Goal: Use online tool/utility: Utilize a website feature to perform a specific function

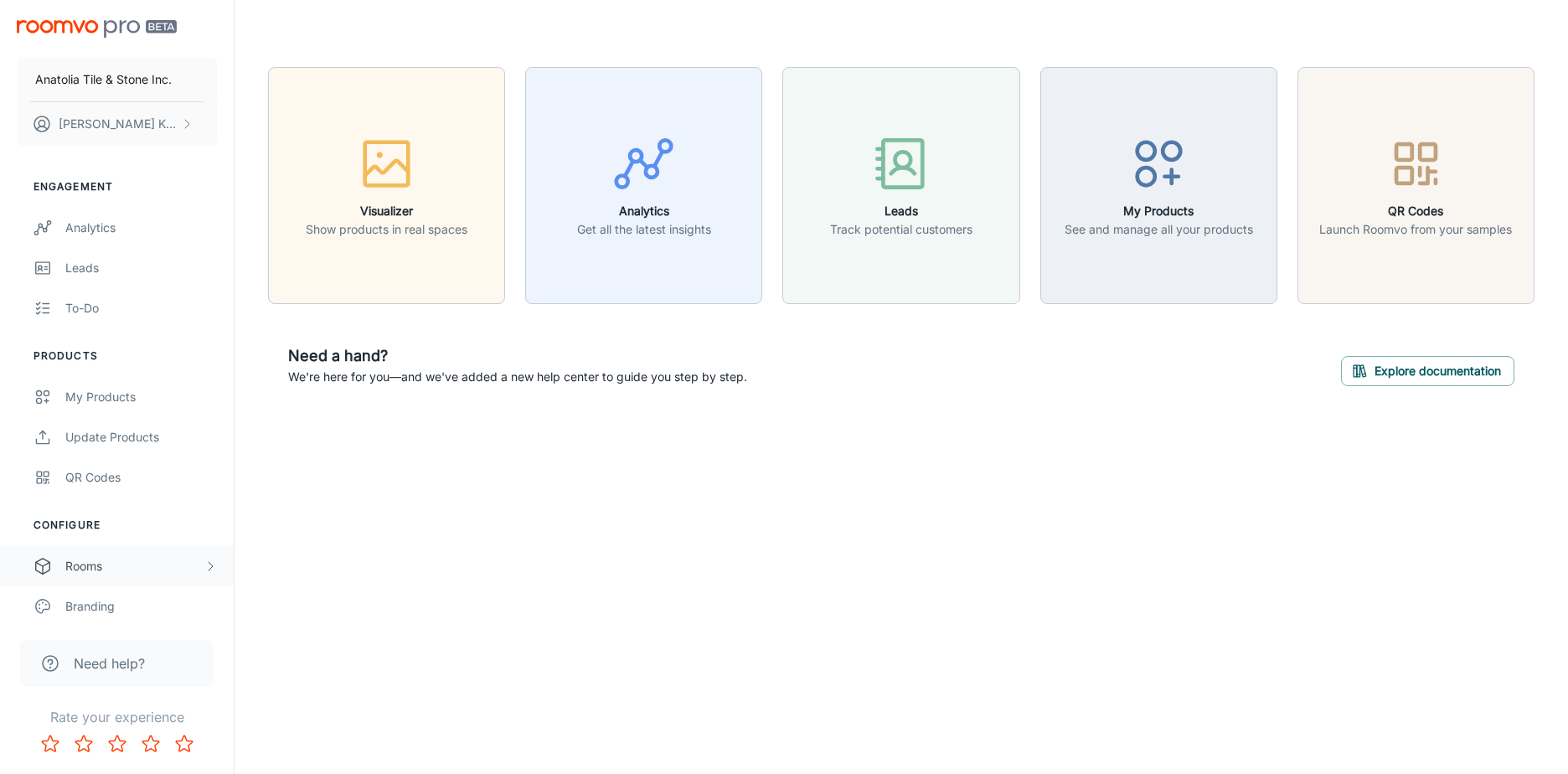
click at [81, 574] on div "Rooms" at bounding box center [134, 566] width 139 height 19
click at [115, 604] on div "My Rooms" at bounding box center [140, 607] width 151 height 19
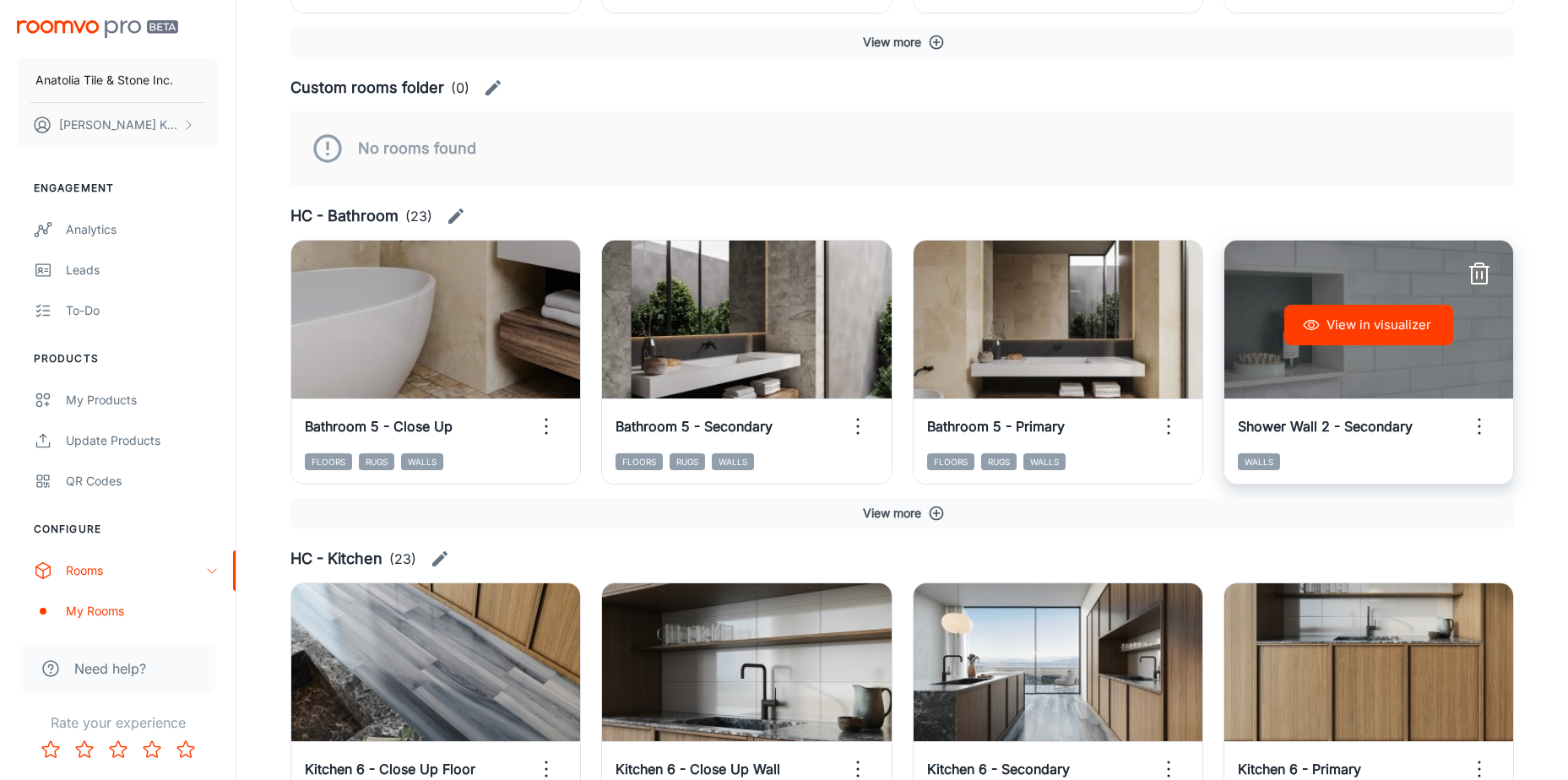
scroll to position [591, 0]
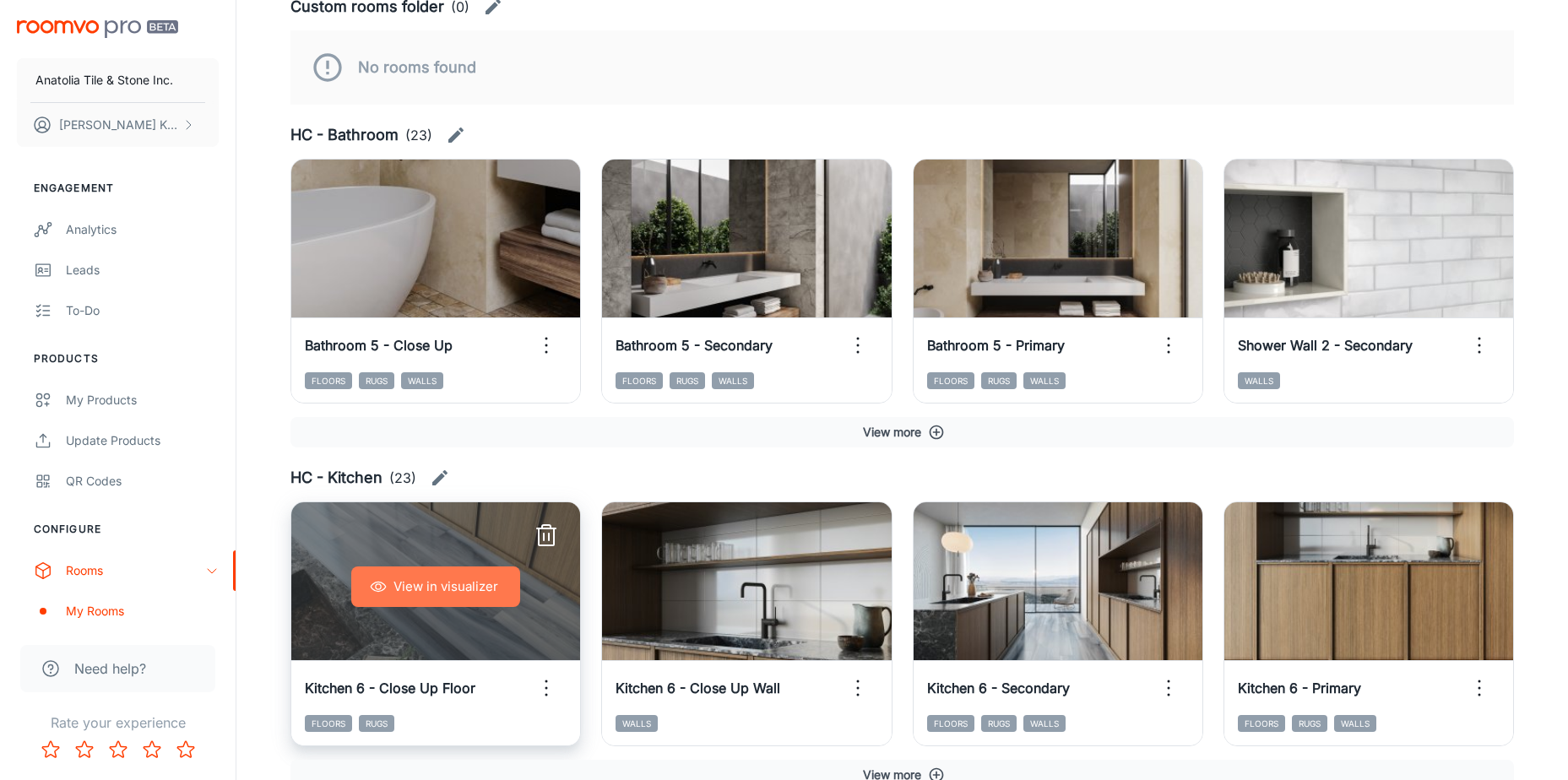
click at [428, 591] on button "View in visualizer" at bounding box center [435, 587] width 169 height 41
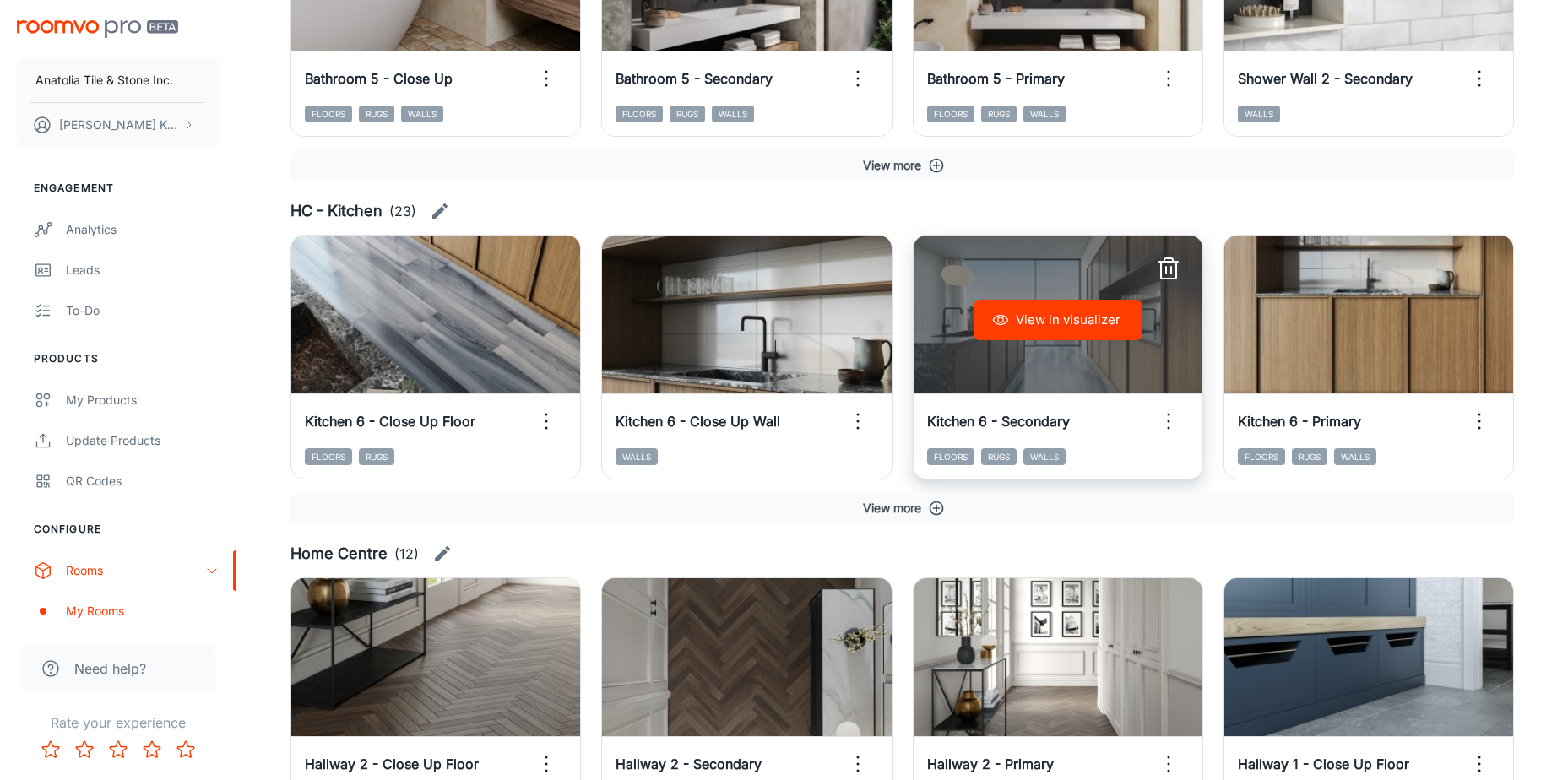
scroll to position [928, 0]
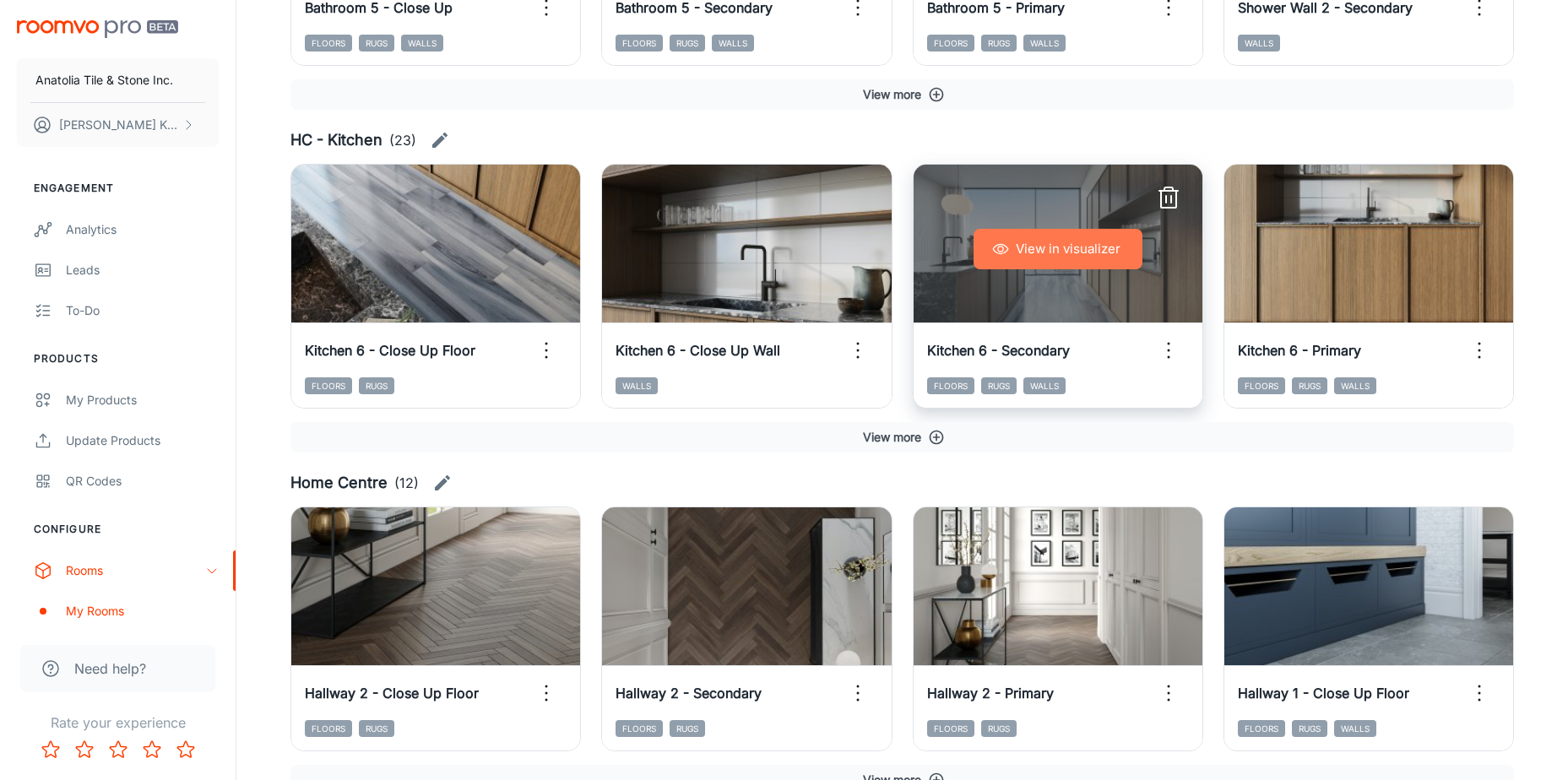
click at [1120, 238] on button "View in visualizer" at bounding box center [1058, 249] width 169 height 41
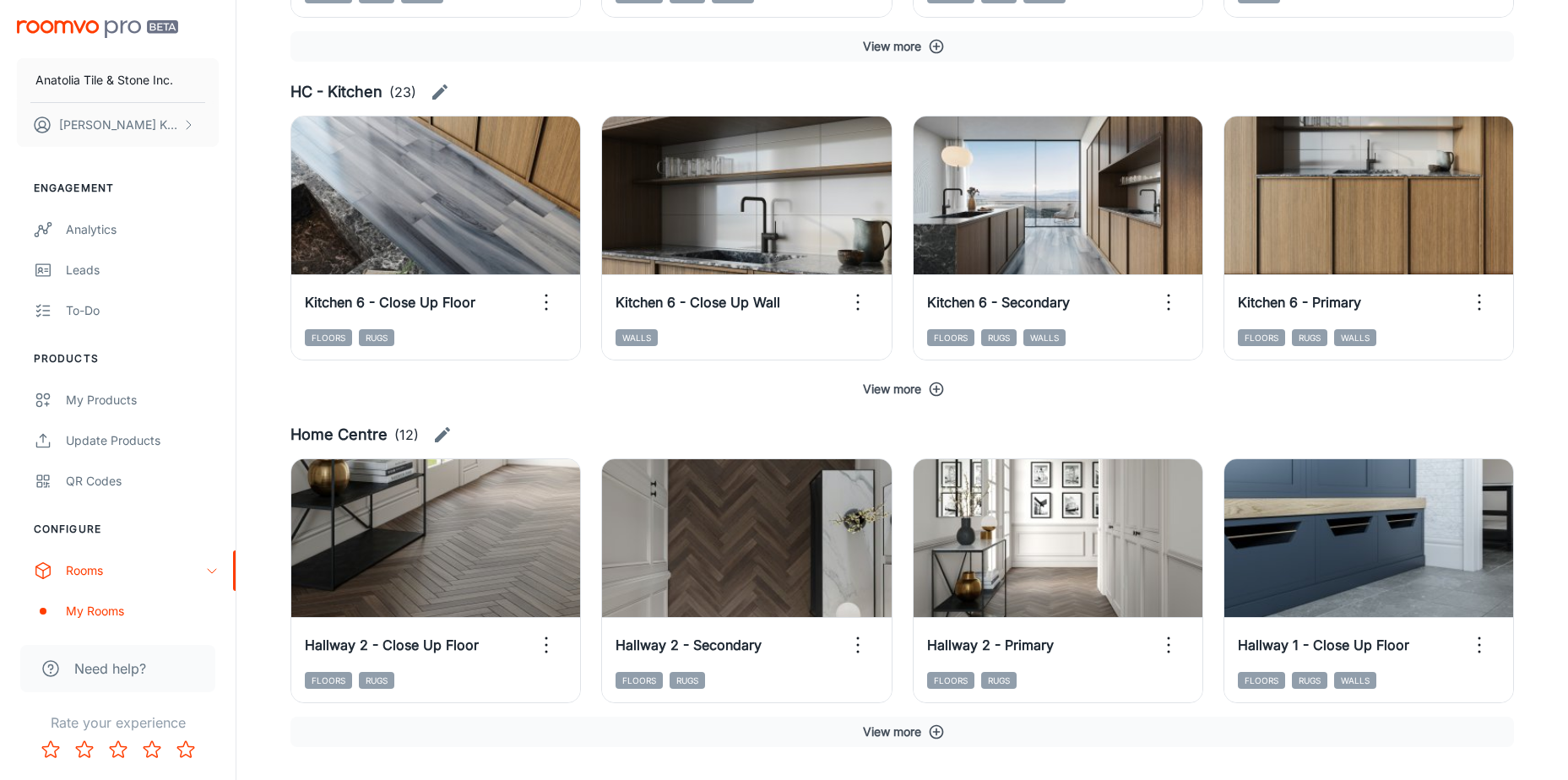
scroll to position [1024, 0]
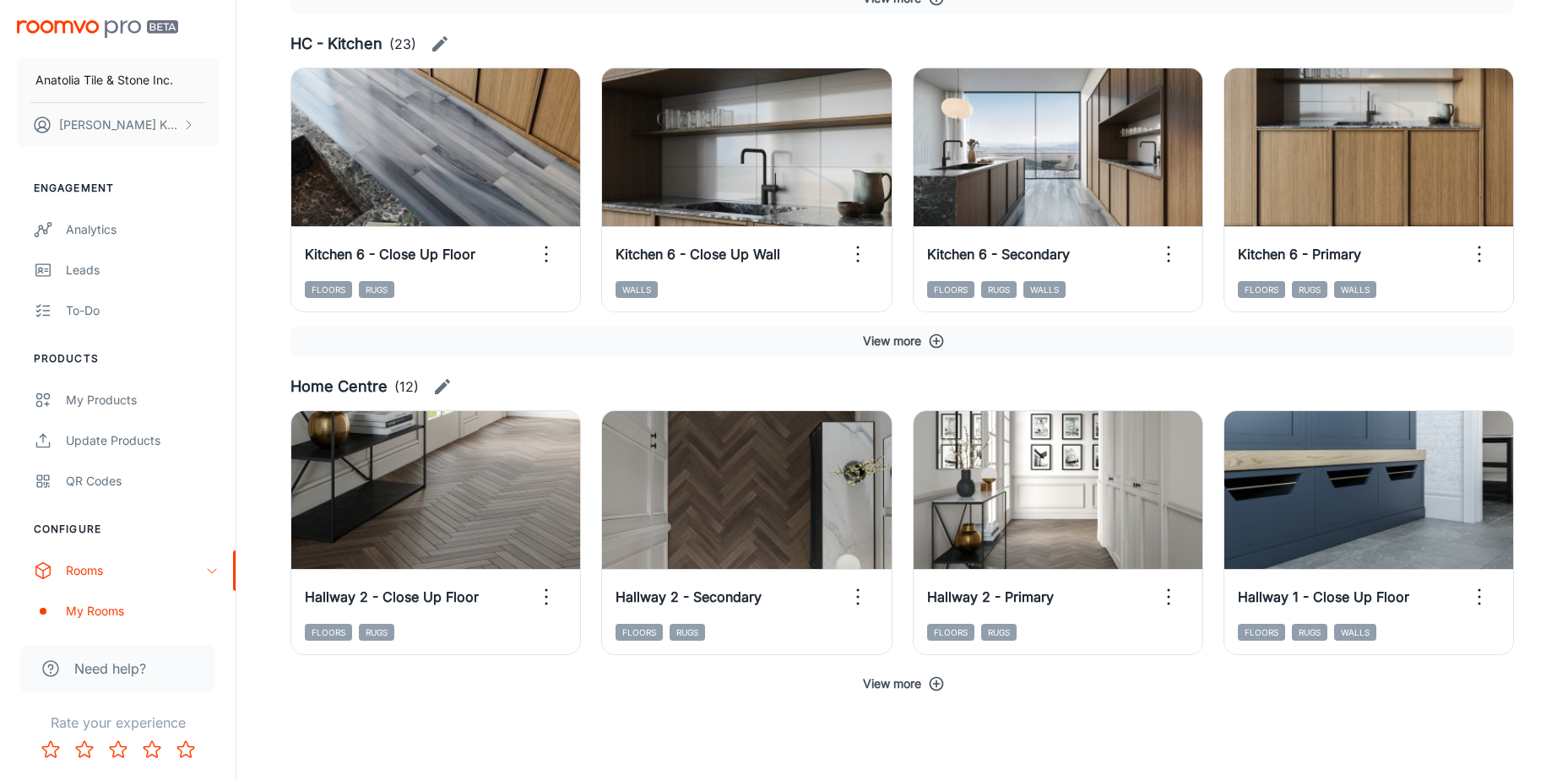
click at [939, 685] on icon "button" at bounding box center [936, 684] width 17 height 17
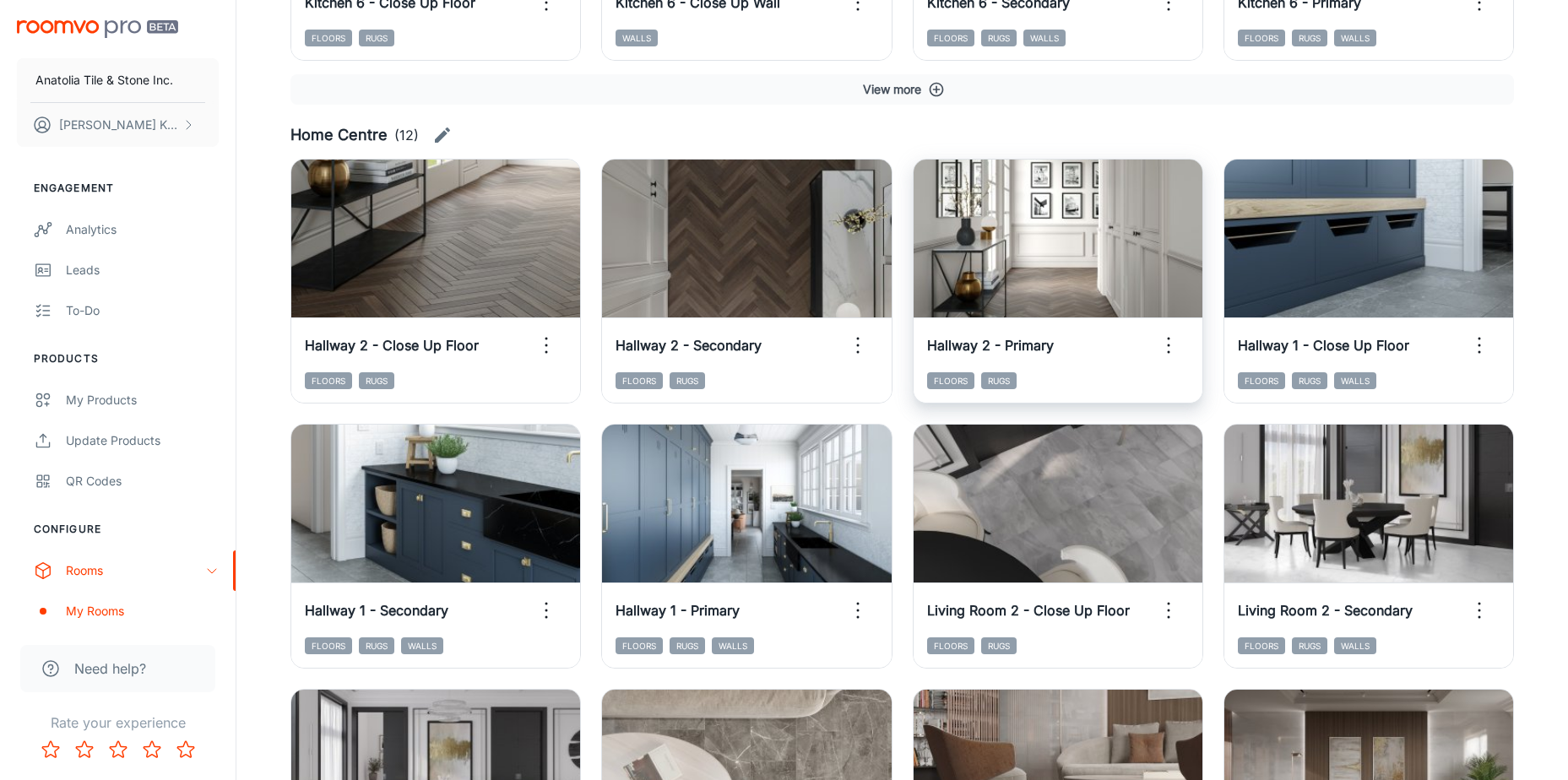
scroll to position [1278, 0]
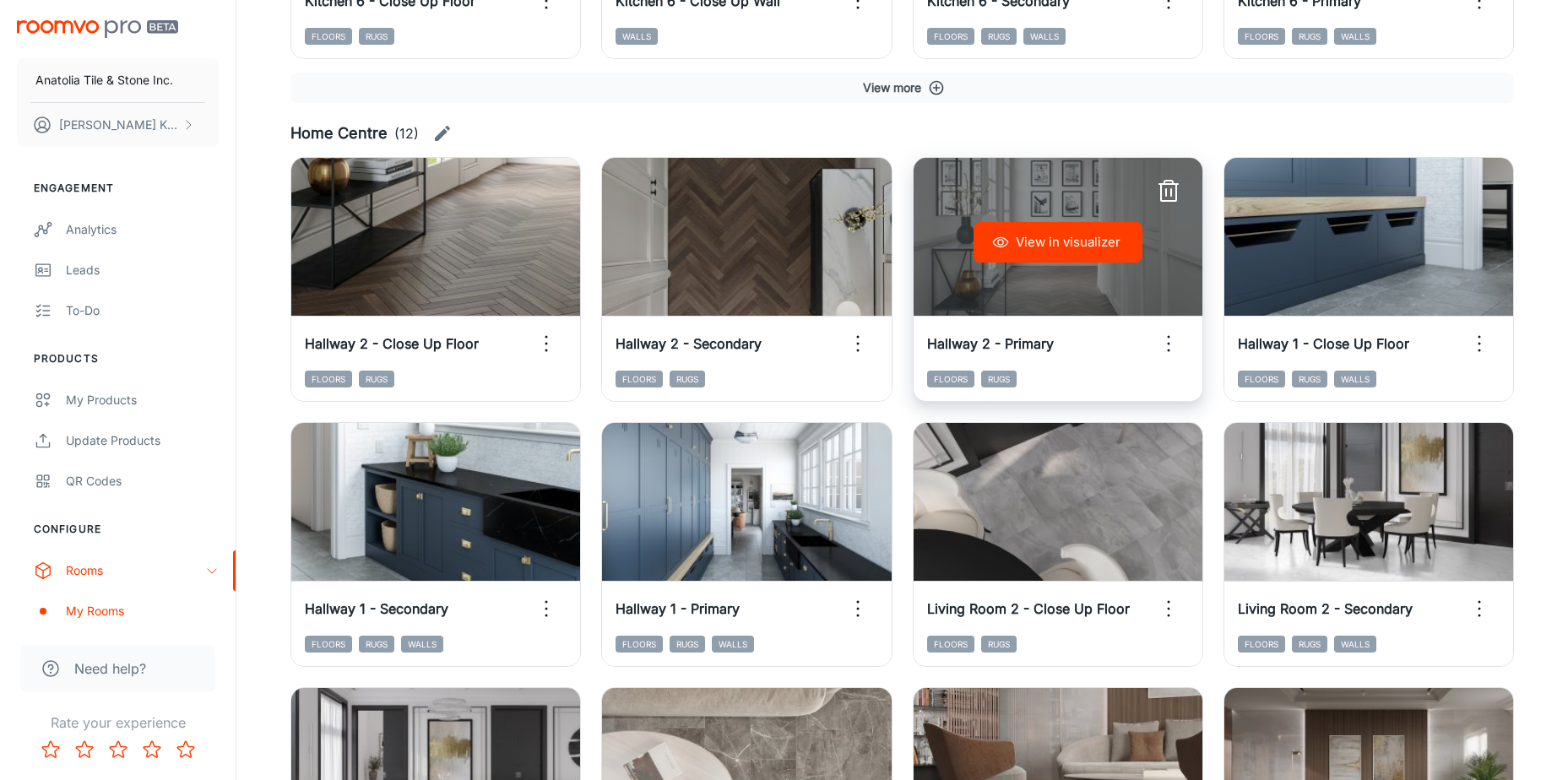
click at [1079, 246] on button "View in visualizer" at bounding box center [1058, 243] width 169 height 41
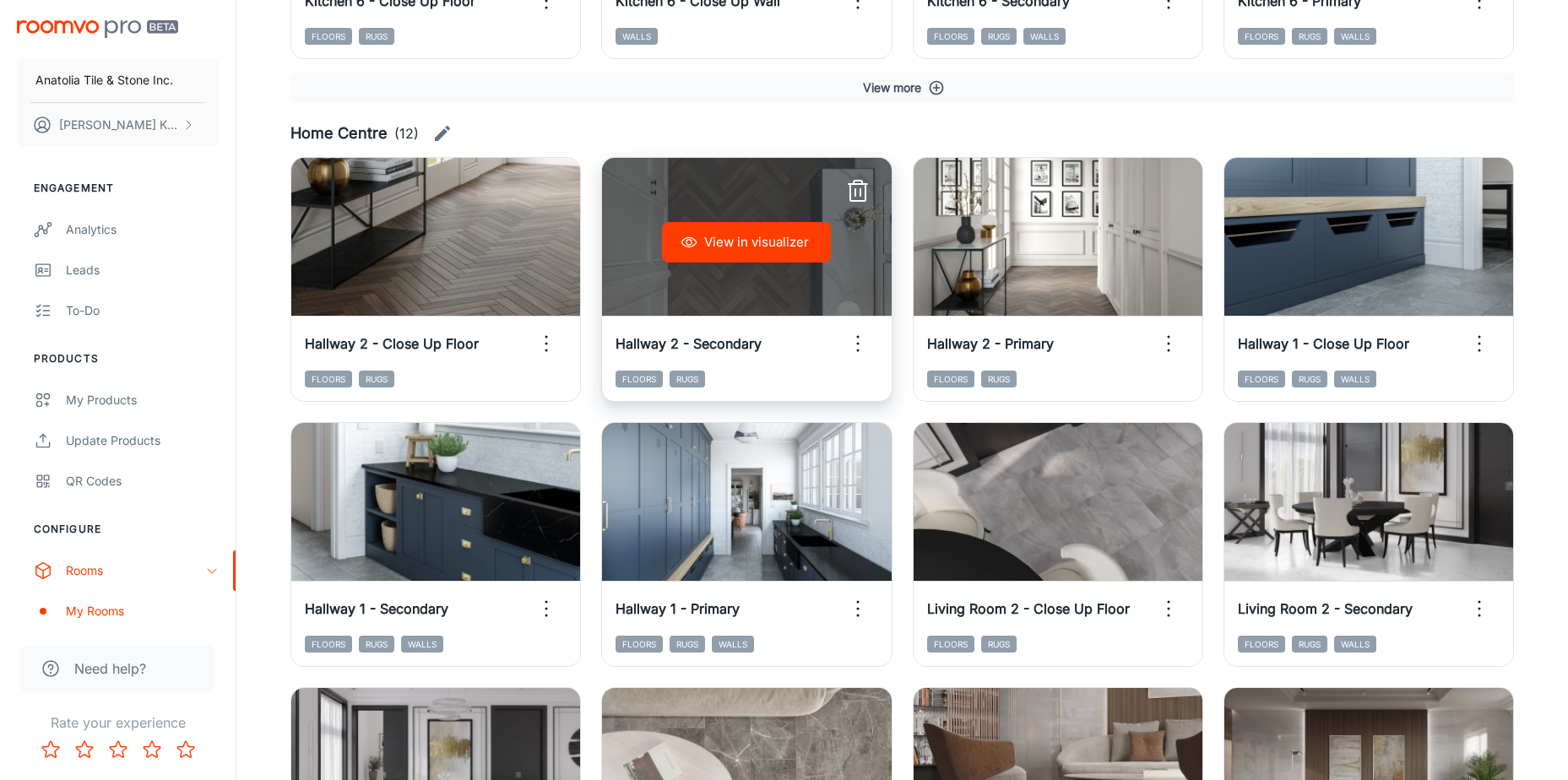
click at [815, 239] on button "View in visualizer" at bounding box center [746, 243] width 169 height 41
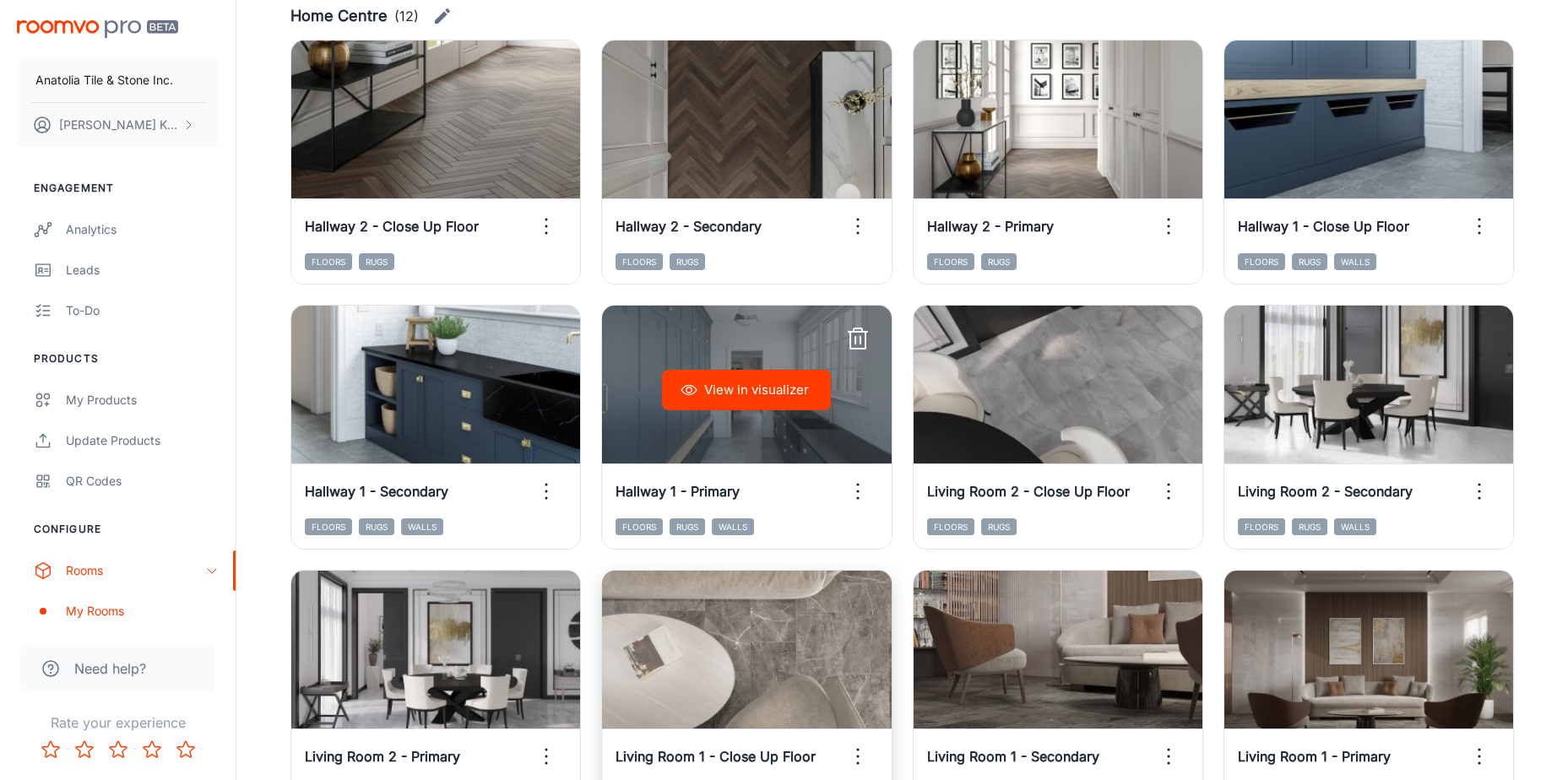
scroll to position [1555, 0]
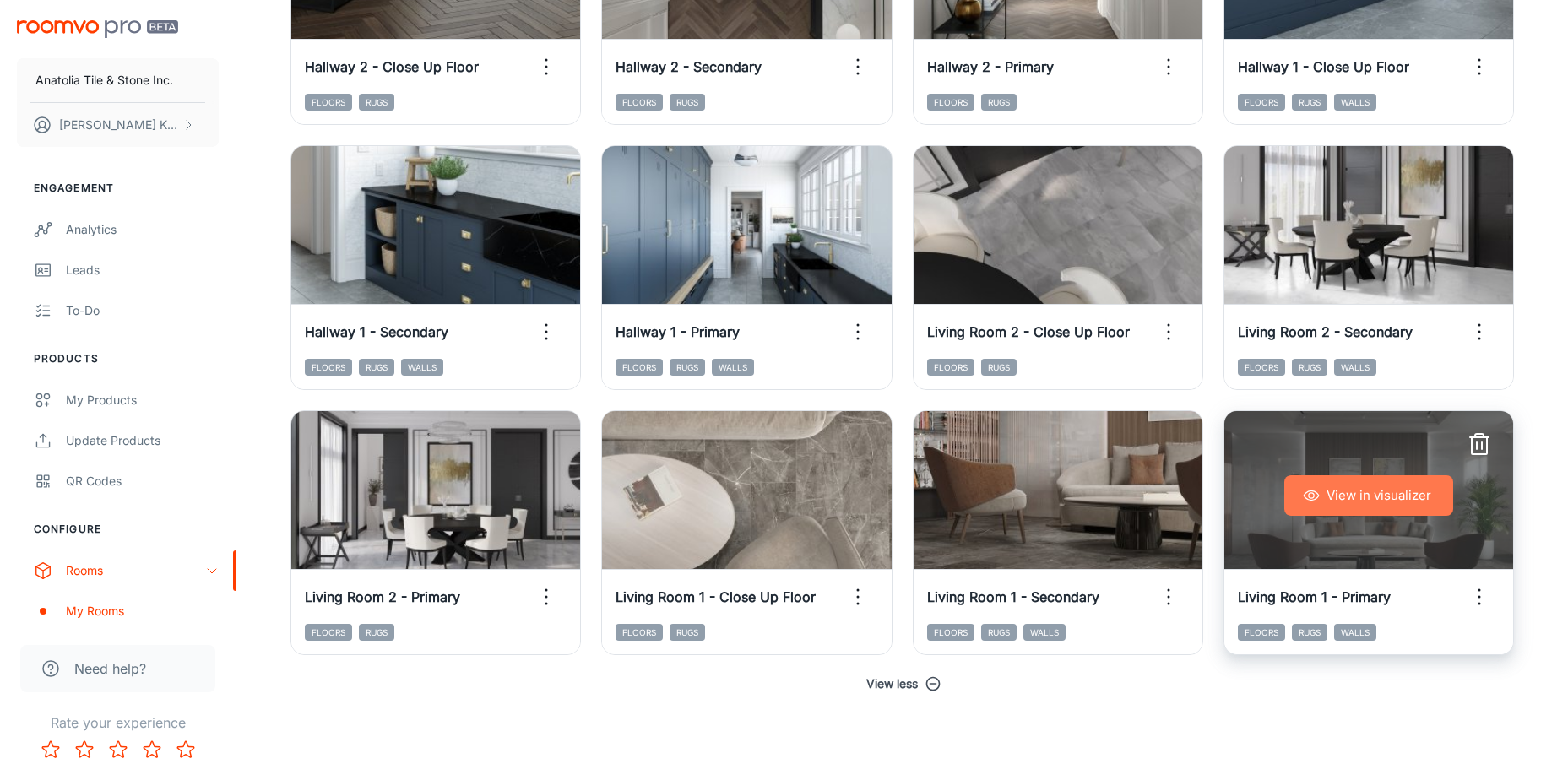
click at [1379, 492] on button "View in visualizer" at bounding box center [1369, 496] width 169 height 41
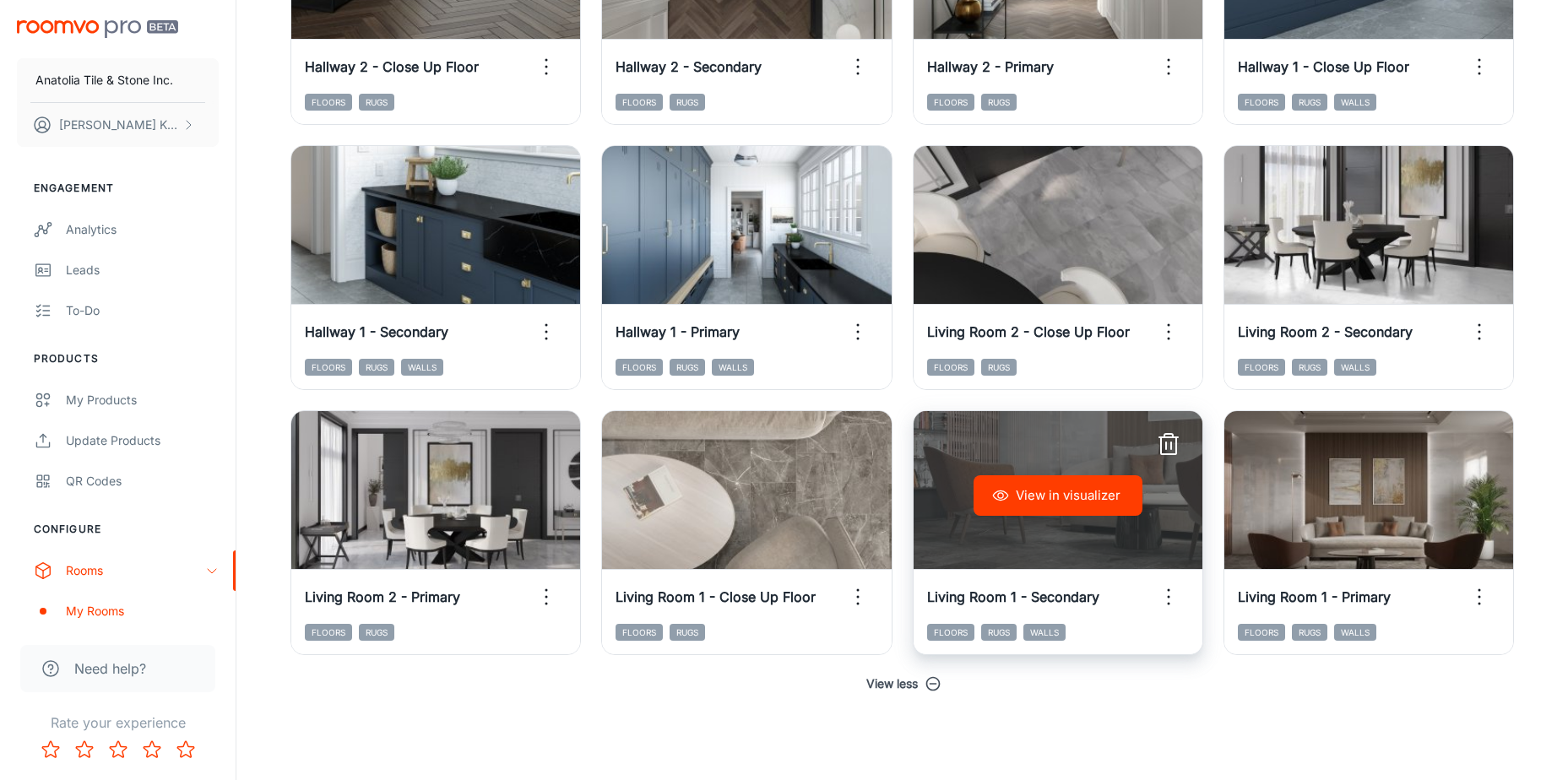
click at [1076, 490] on button "View in visualizer" at bounding box center [1058, 496] width 169 height 41
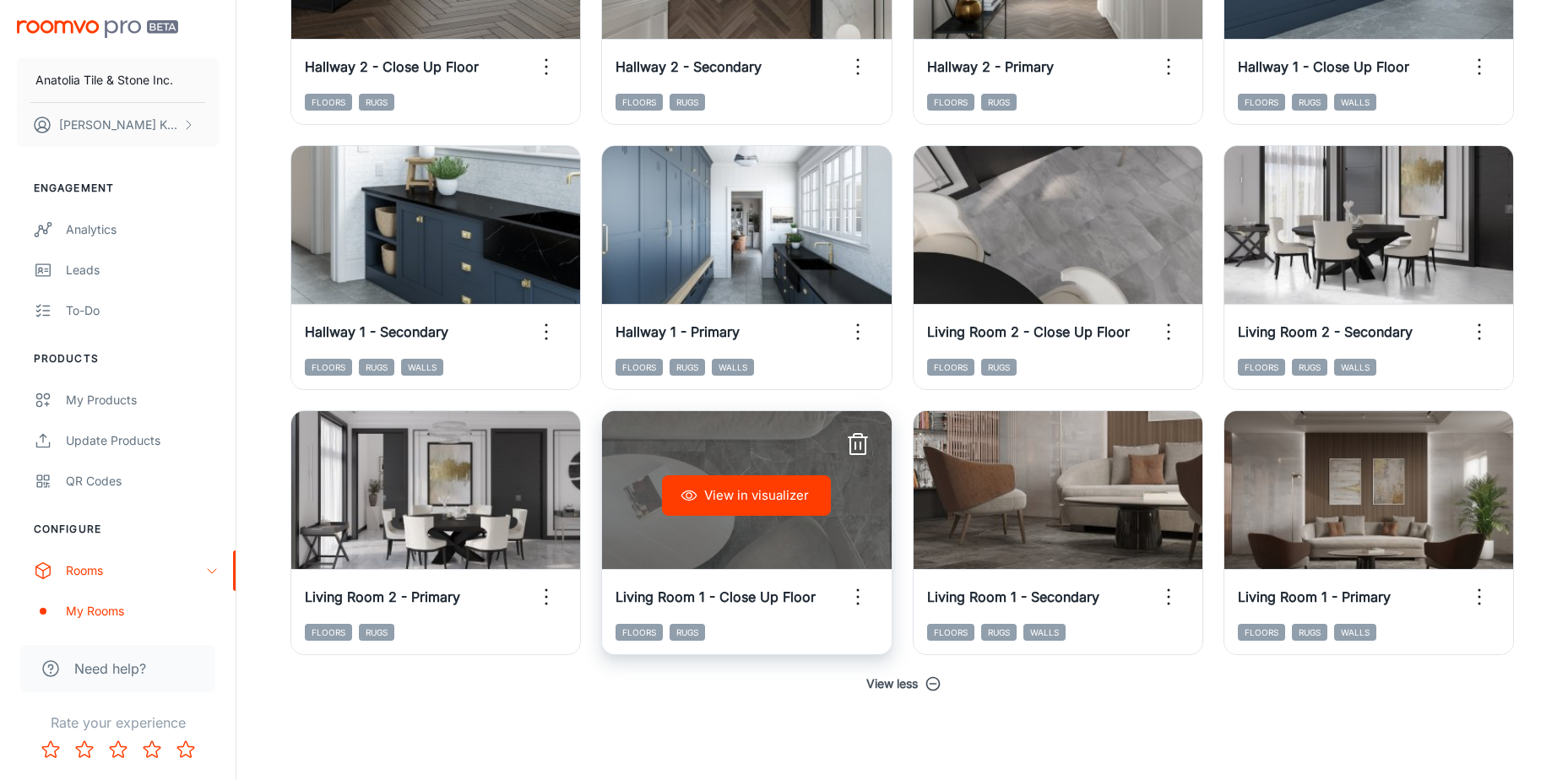
click at [704, 513] on button "View in visualizer" at bounding box center [746, 496] width 169 height 41
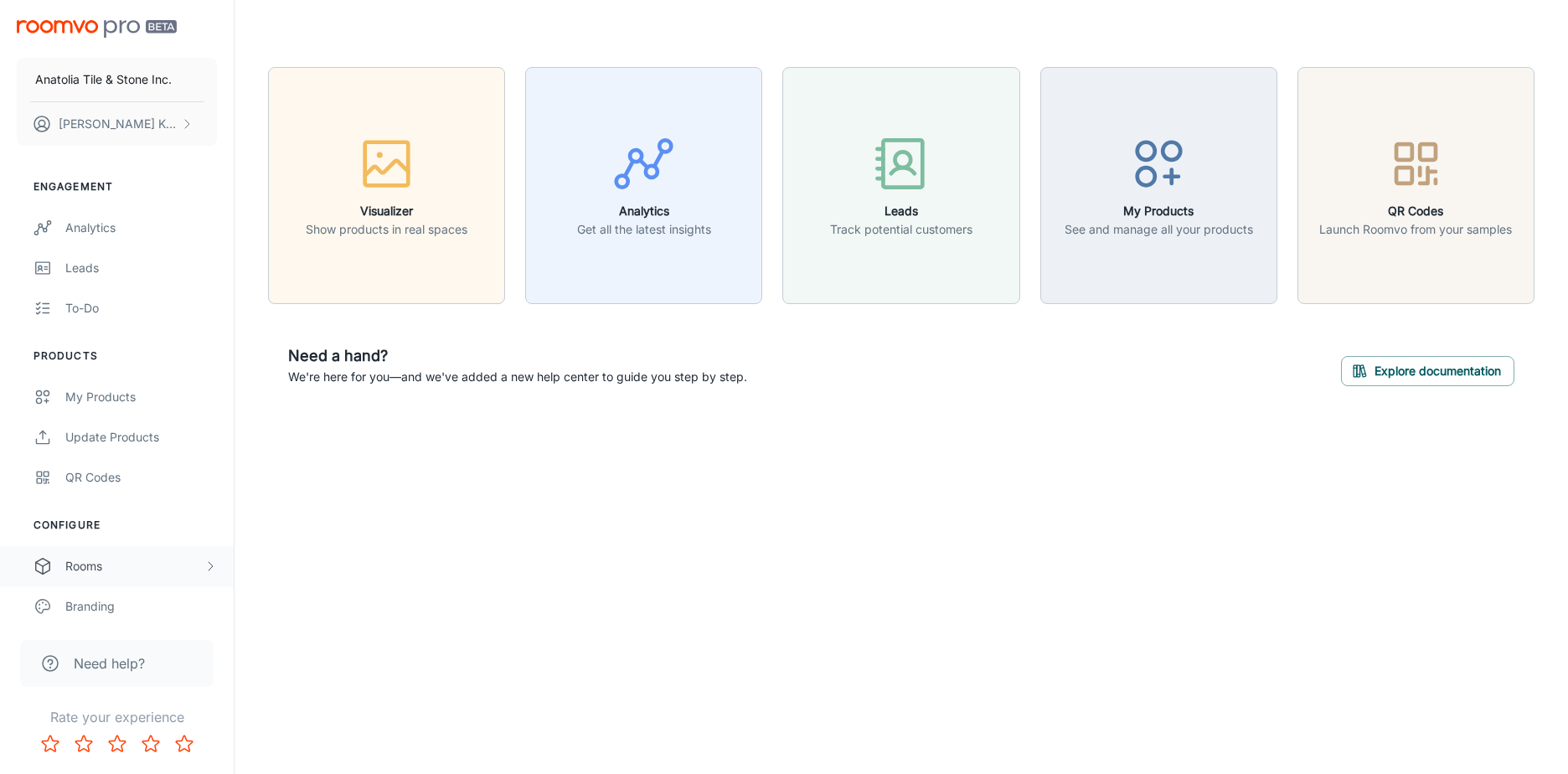
click at [110, 559] on div "Rooms" at bounding box center [134, 566] width 139 height 19
click at [117, 604] on div "My Rooms" at bounding box center [140, 607] width 151 height 19
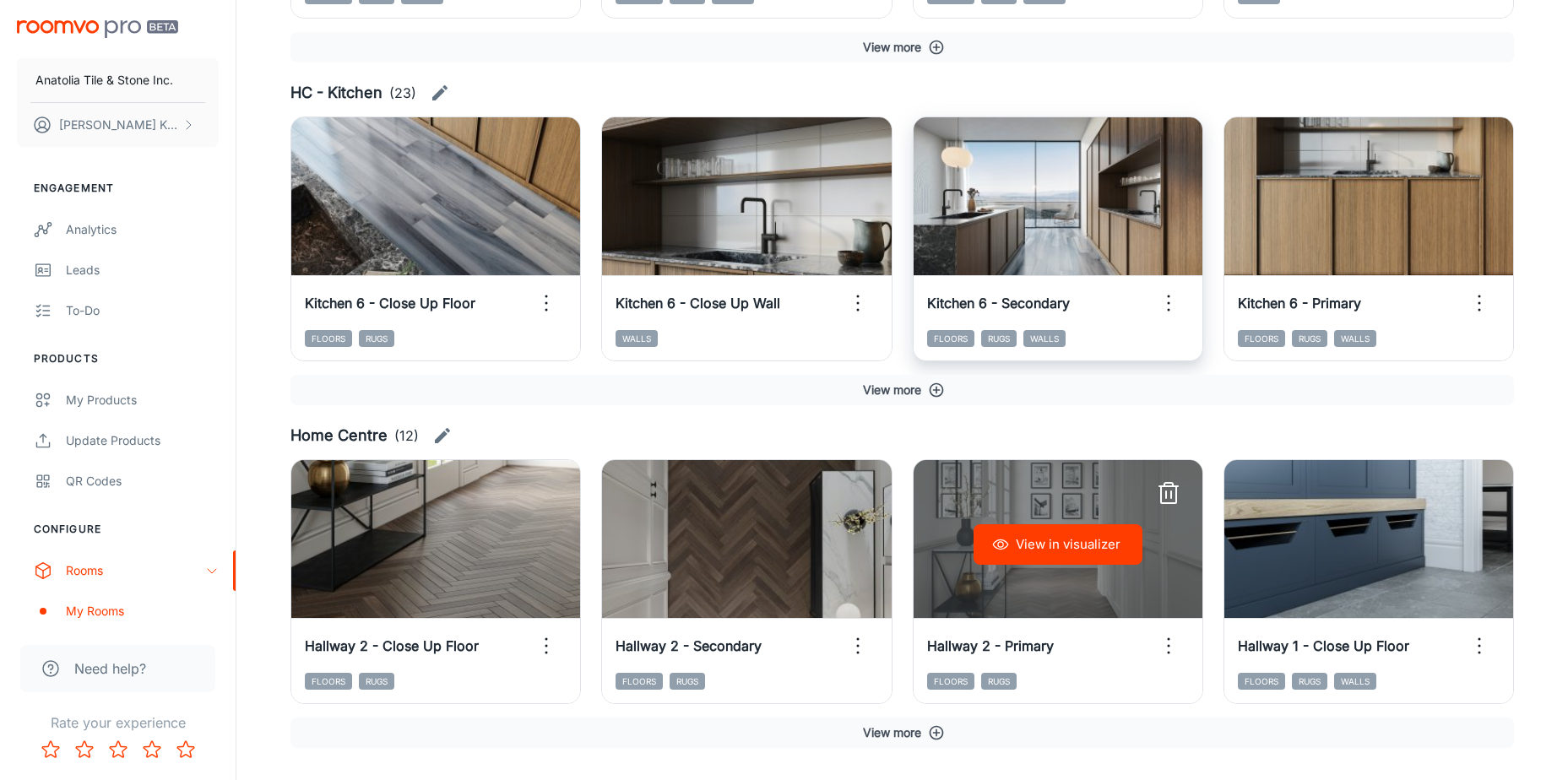
scroll to position [1024, 0]
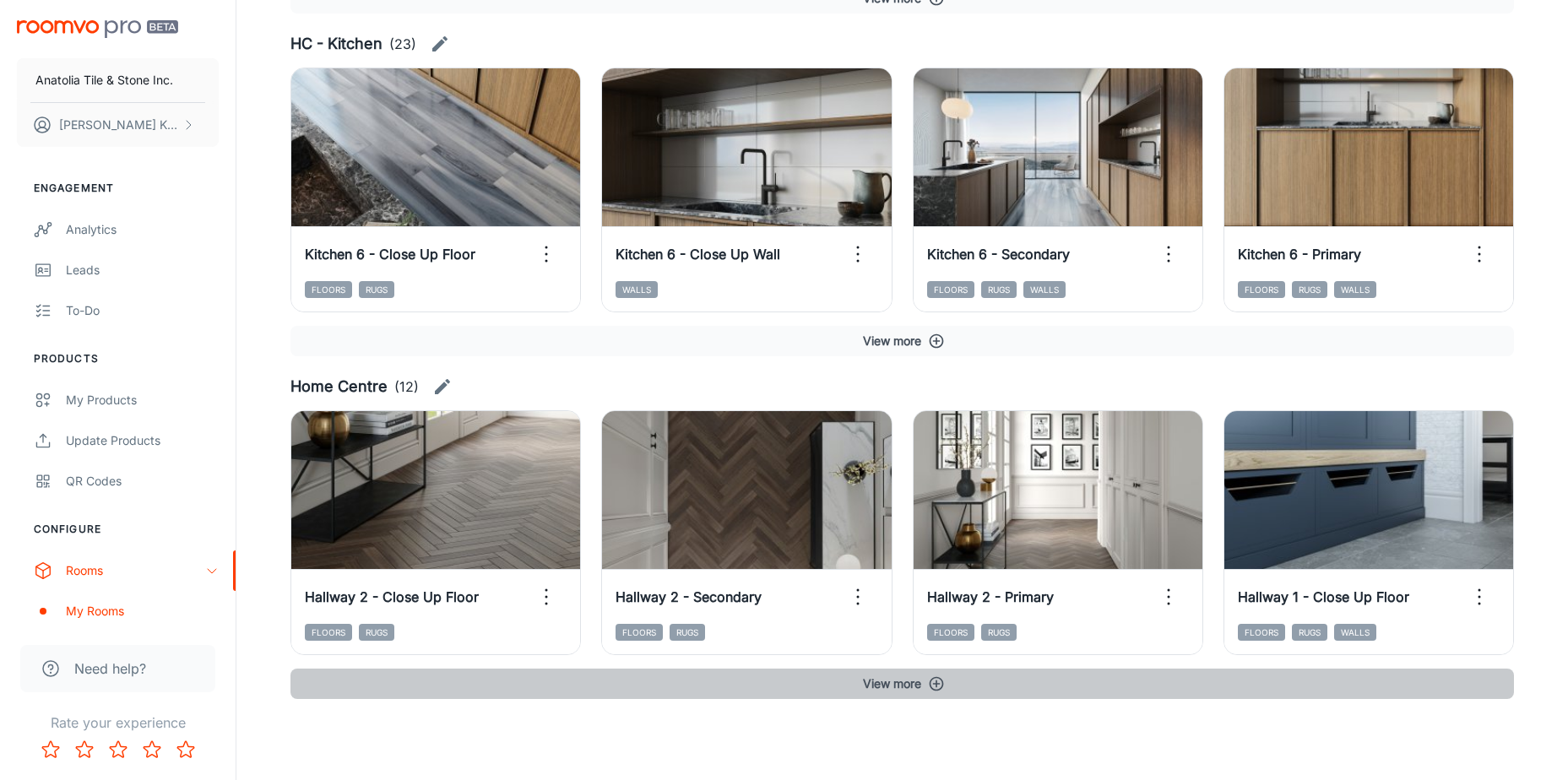
click at [951, 674] on button "View more" at bounding box center [902, 684] width 1223 height 31
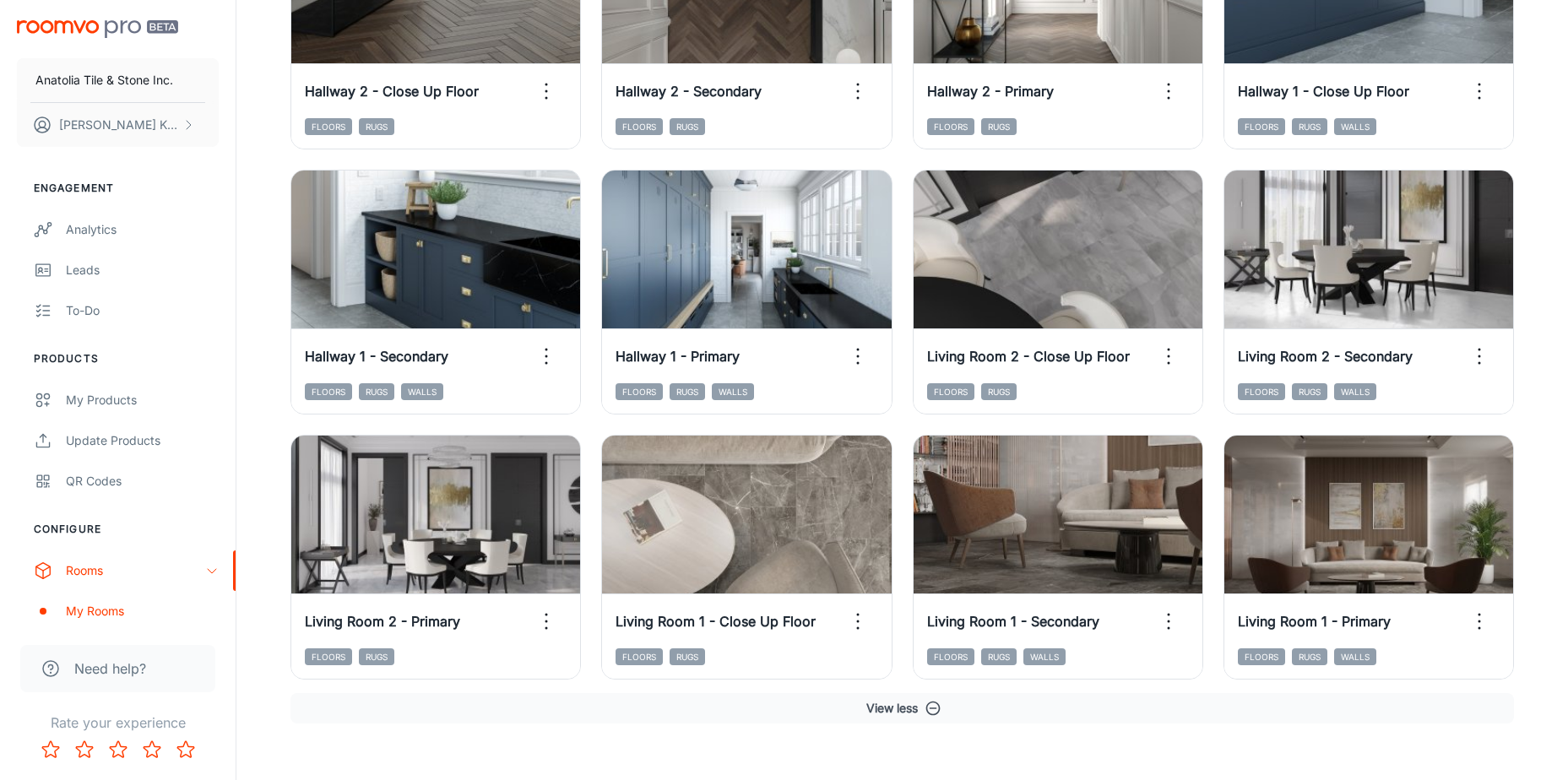
scroll to position [1531, 0]
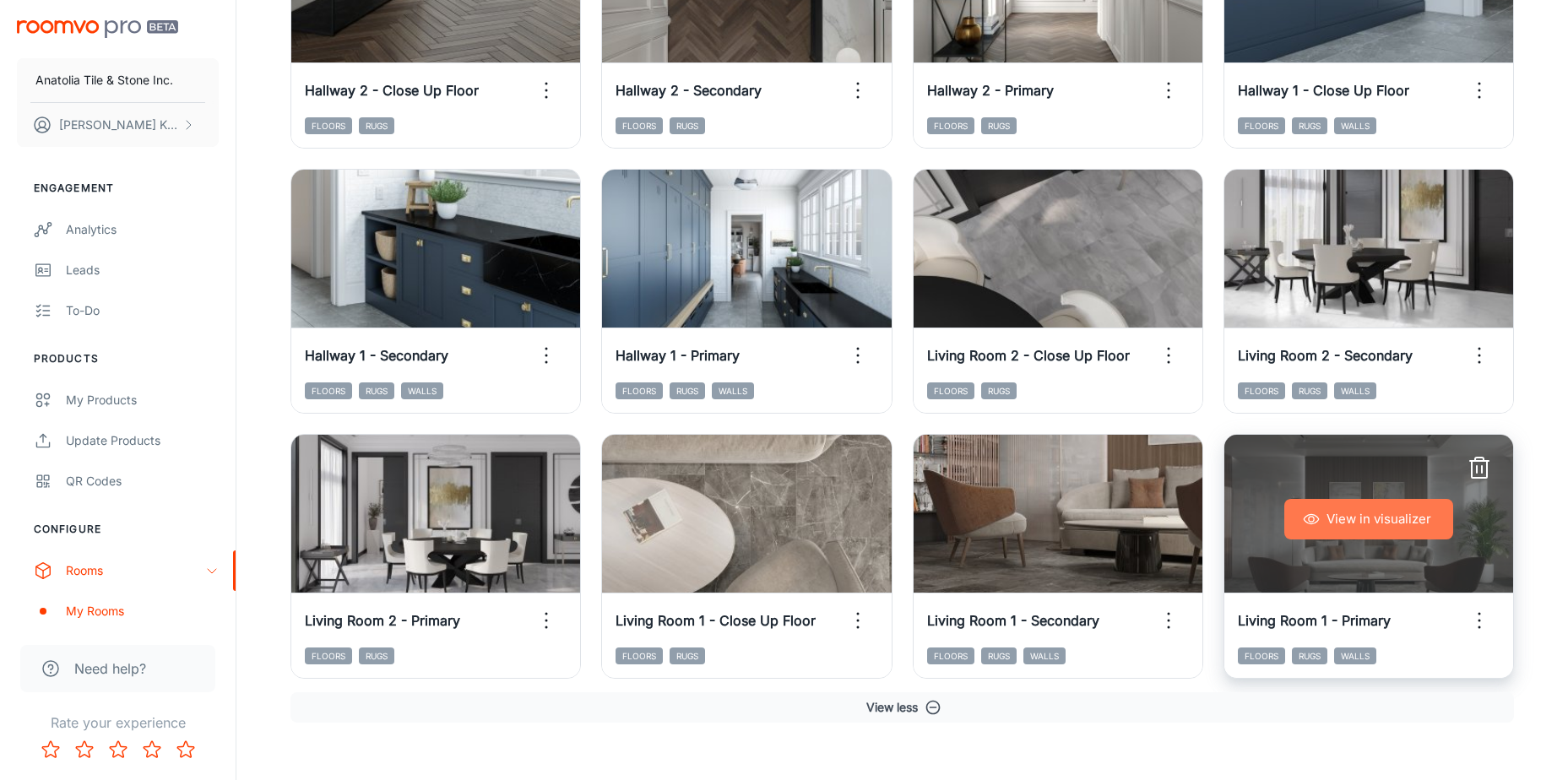
click at [1361, 521] on button "View in visualizer" at bounding box center [1369, 519] width 169 height 41
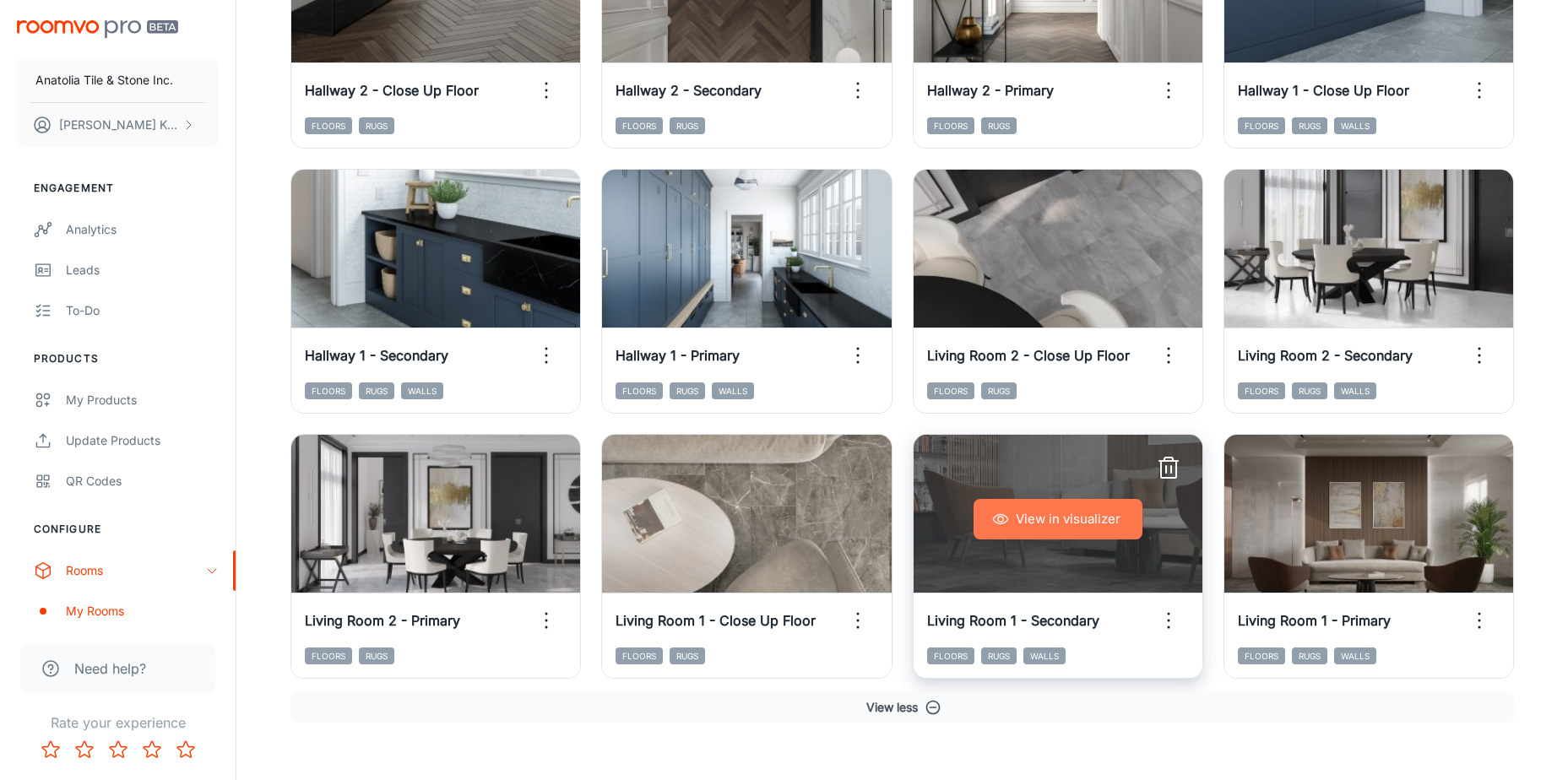
click at [1055, 512] on button "View in visualizer" at bounding box center [1058, 519] width 169 height 41
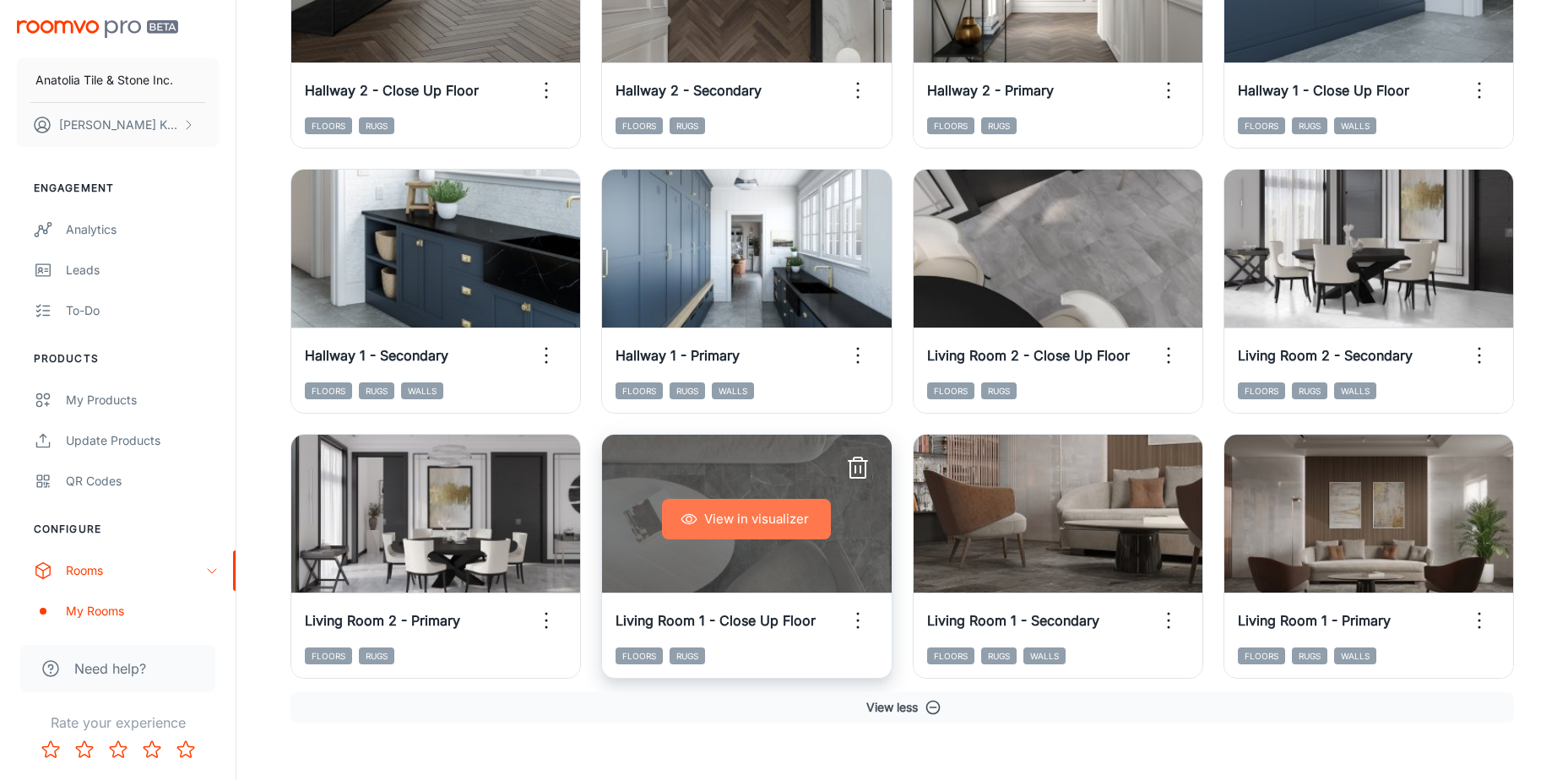
click at [741, 522] on button "View in visualizer" at bounding box center [746, 519] width 169 height 41
